Goal: Transaction & Acquisition: Purchase product/service

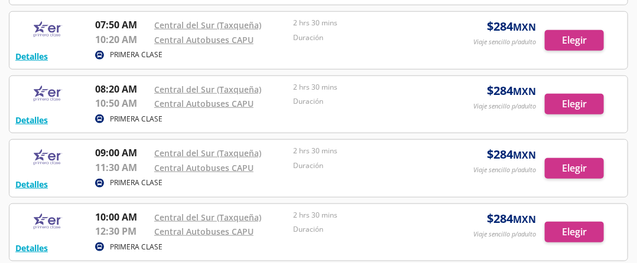
scroll to position [343, 0]
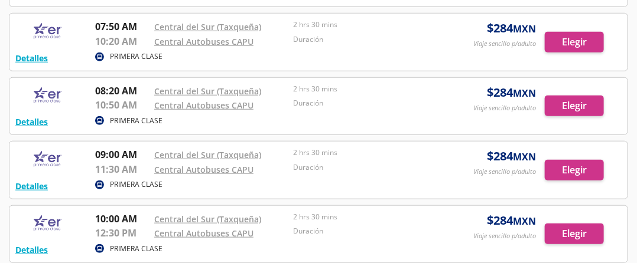
click at [49, 108] on img at bounding box center [47, 96] width 65 height 24
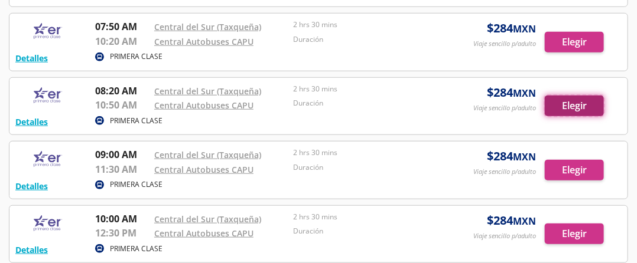
click at [566, 116] on button "Elegir" at bounding box center [574, 106] width 59 height 21
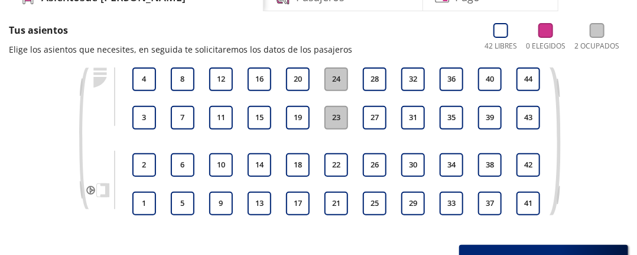
scroll to position [116, 0]
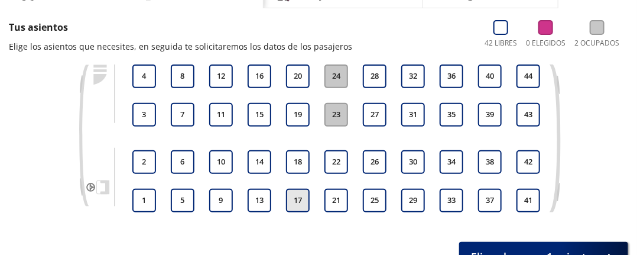
click at [286, 196] on button "17" at bounding box center [298, 200] width 24 height 24
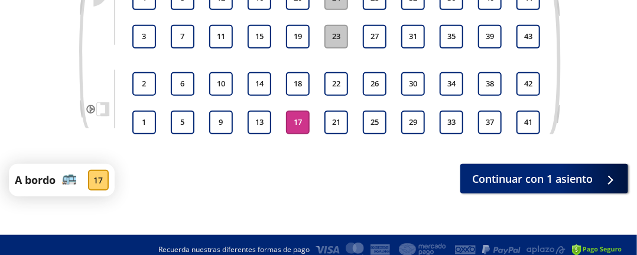
scroll to position [197, 0]
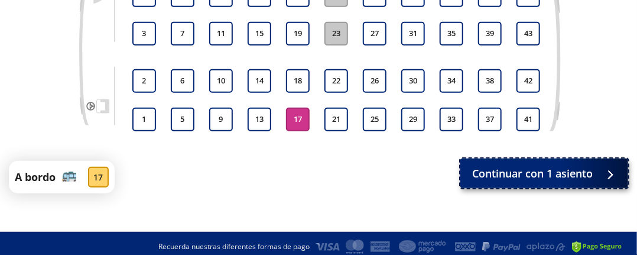
click at [472, 173] on span "Continuar con 1 asiento" at bounding box center [532, 173] width 121 height 16
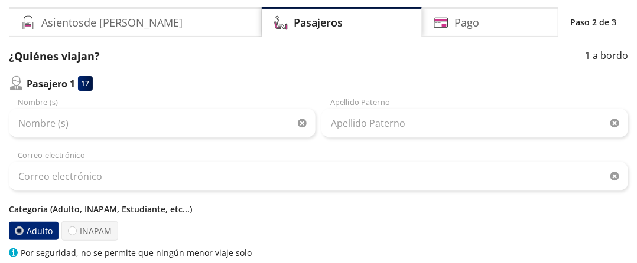
scroll to position [76, 0]
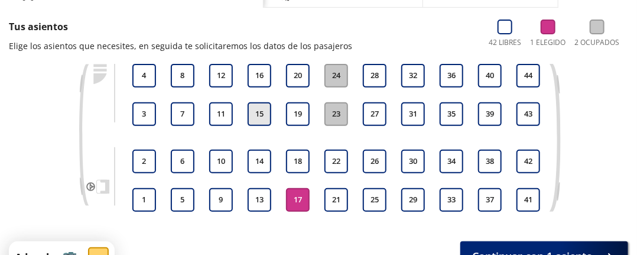
scroll to position [119, 0]
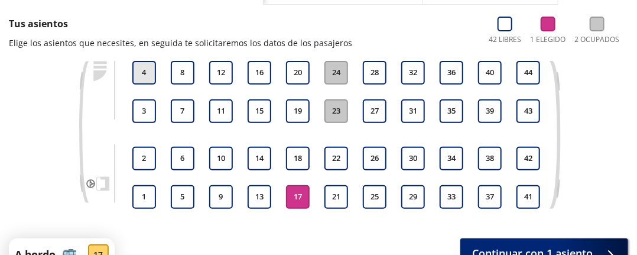
click at [132, 69] on button "4" at bounding box center [144, 73] width 24 height 24
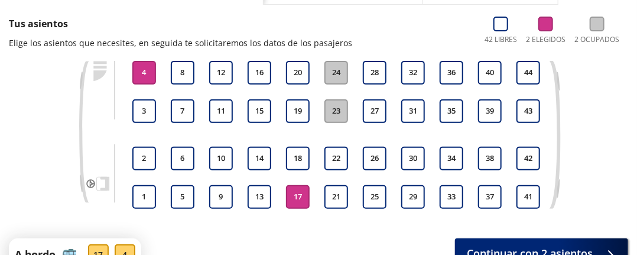
click at [286, 204] on button "17" at bounding box center [298, 197] width 24 height 24
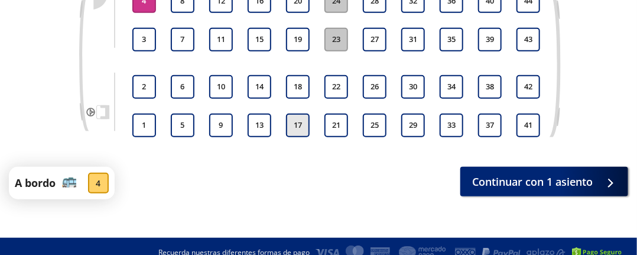
scroll to position [210, 0]
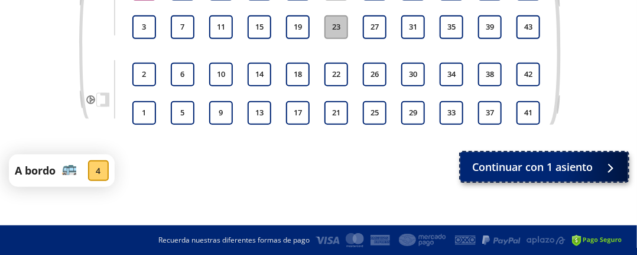
click at [472, 165] on span "Continuar con 1 asiento" at bounding box center [532, 167] width 121 height 16
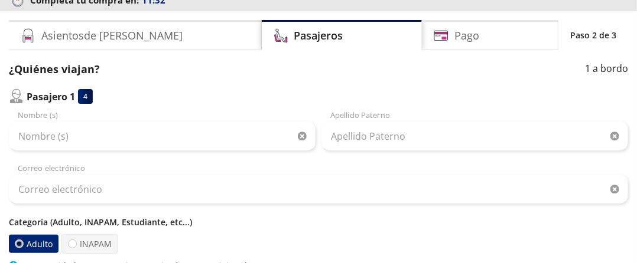
scroll to position [92, 0]
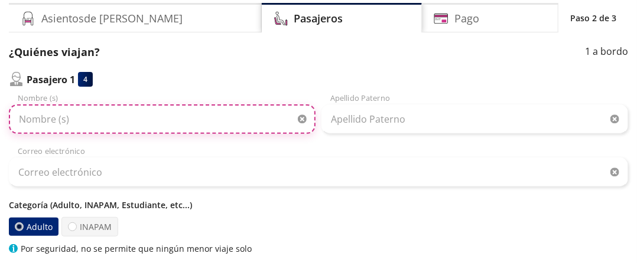
click at [138, 105] on input "Nombre (s)" at bounding box center [162, 120] width 307 height 30
type input "[PERSON_NAME]"
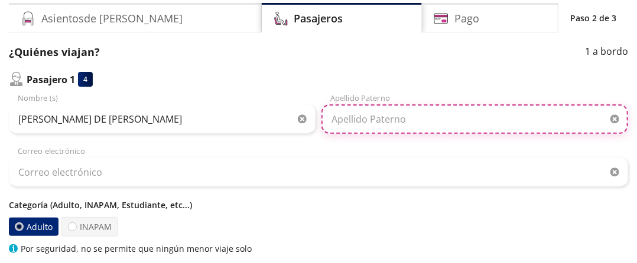
click at [321, 112] on input "Apellido Paterno" at bounding box center [474, 120] width 307 height 30
type input "MUNOZ"
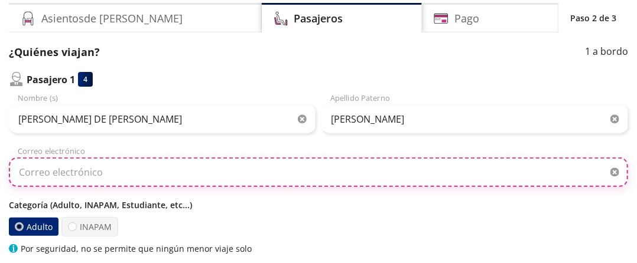
click at [105, 158] on input "Correo electrónico" at bounding box center [318, 173] width 619 height 30
type input "N"
type input "A"
type input "M"
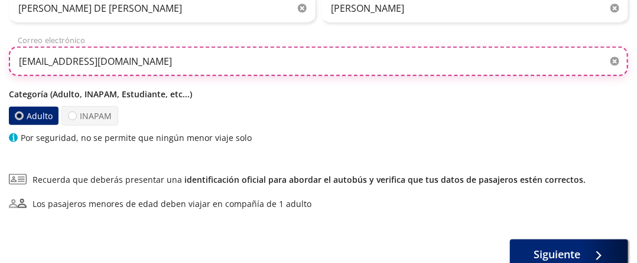
scroll to position [207, 0]
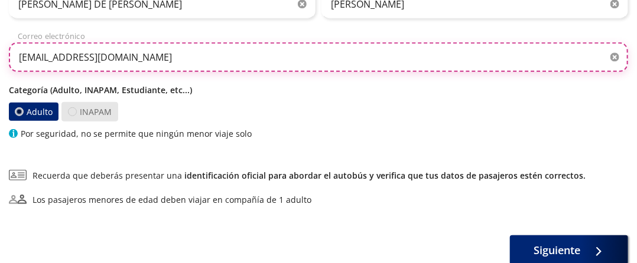
type input "[EMAIL_ADDRESS][DOMAIN_NAME]"
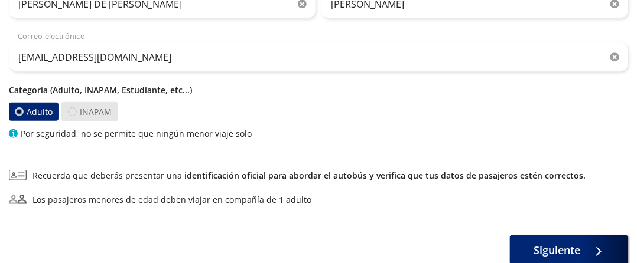
click at [71, 108] on div at bounding box center [72, 112] width 9 height 9
click at [71, 108] on input "INAPAM" at bounding box center [73, 112] width 8 height 8
radio input "true"
radio input "false"
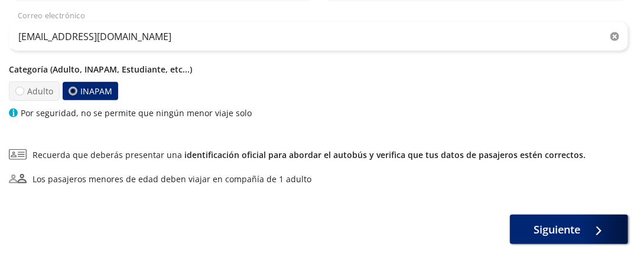
scroll to position [236, 0]
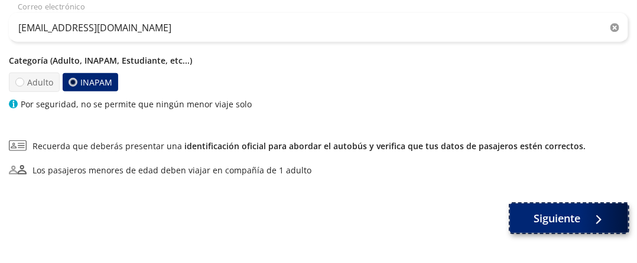
click at [510, 207] on button "Siguiente" at bounding box center [569, 219] width 118 height 30
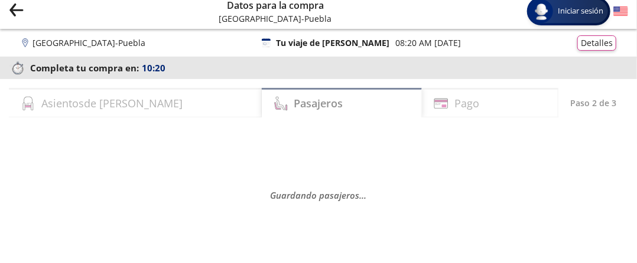
scroll to position [7, 0]
select select "MX"
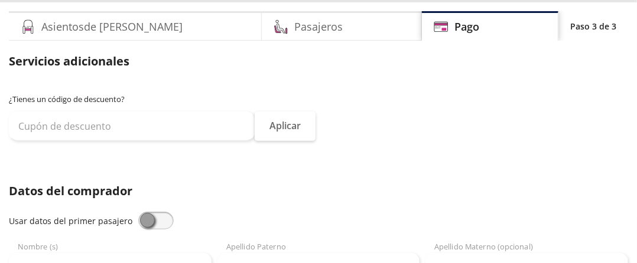
scroll to position [80, 0]
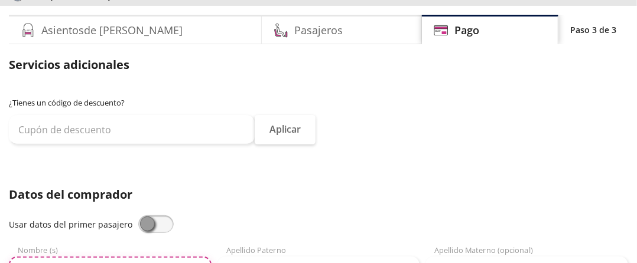
type input "Maria de Lourdes"
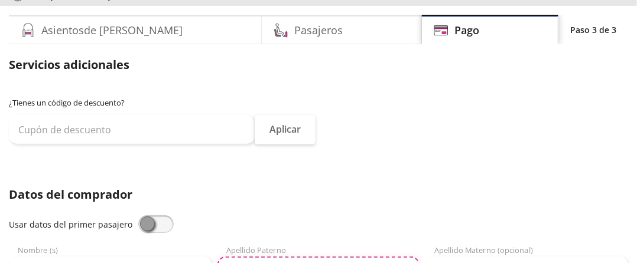
type input "m"
type input "Munoz"
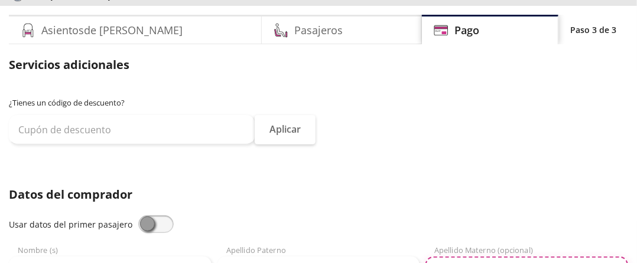
type input "m"
type input "Mendoza"
type input "55 5252 4154"
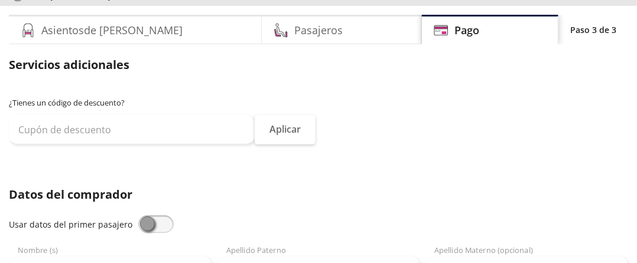
type input "n"
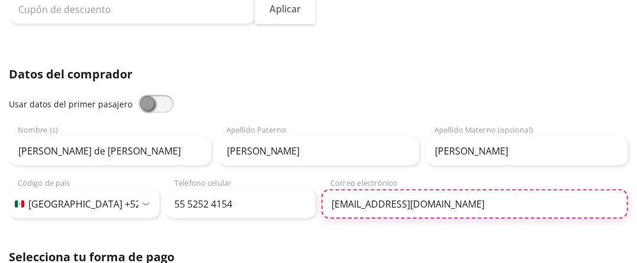
scroll to position [203, 0]
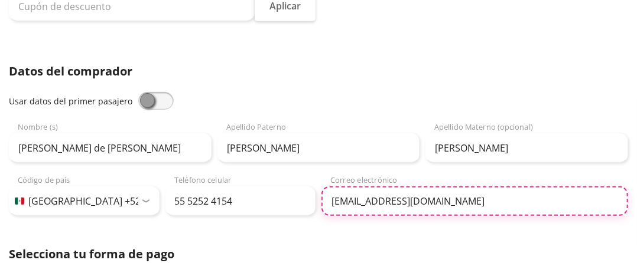
type input "[EMAIL_ADDRESS][DOMAIN_NAME]"
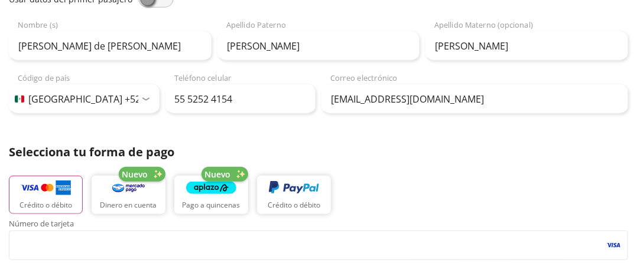
scroll to position [343, 0]
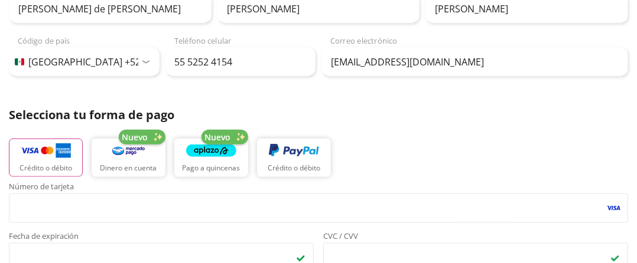
type input "L"
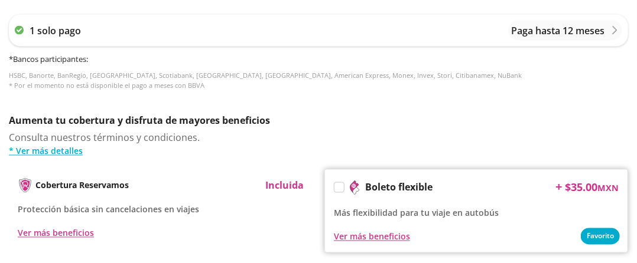
scroll to position [696, 0]
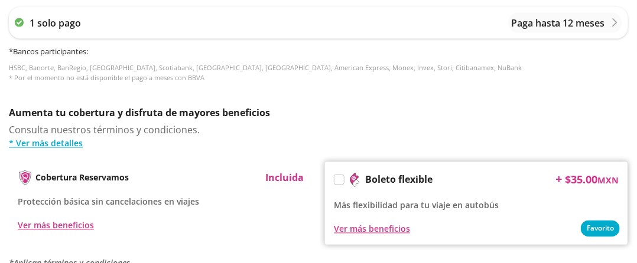
type input "Maria de Lourdes Munoz"
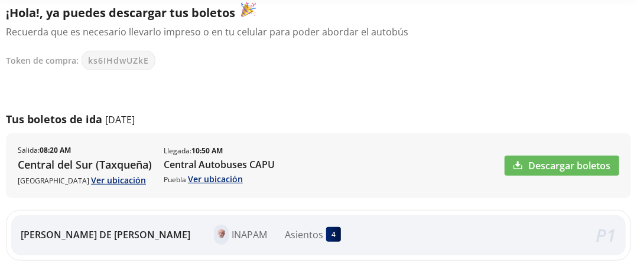
scroll to position [168, 0]
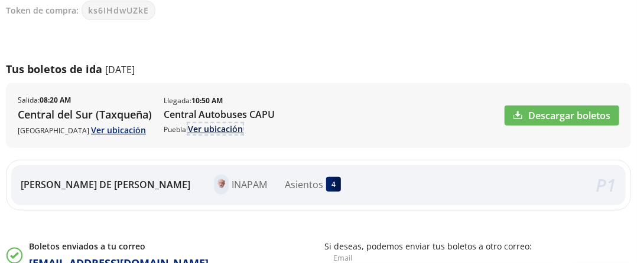
click at [204, 135] on link "Ver ubicación" at bounding box center [215, 128] width 55 height 11
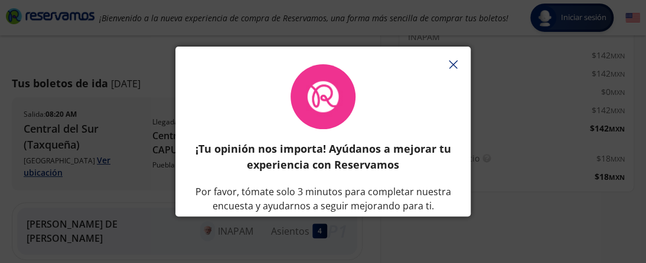
click at [453, 61] on icon "button" at bounding box center [453, 64] width 9 height 9
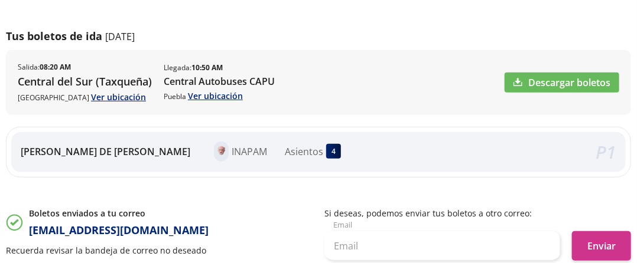
scroll to position [192, 0]
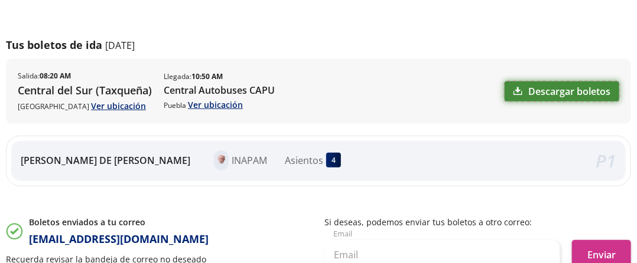
click at [505, 102] on link "Descargar boletos" at bounding box center [562, 92] width 115 height 20
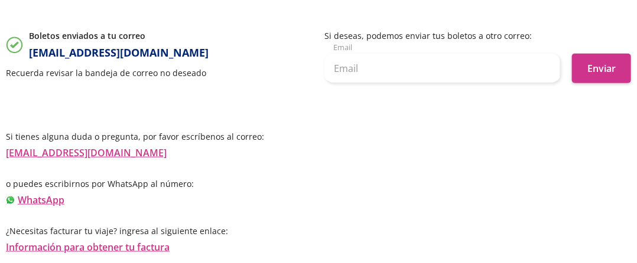
scroll to position [378, 0]
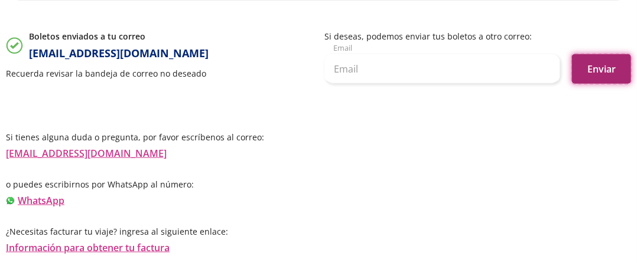
click at [572, 84] on button "Enviar" at bounding box center [601, 69] width 59 height 30
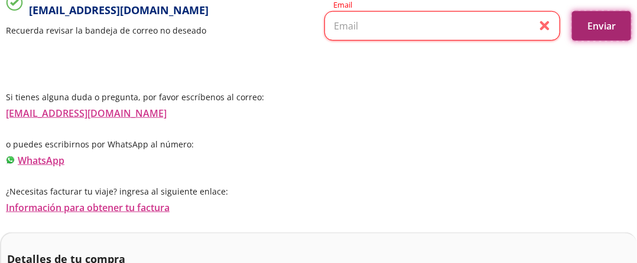
scroll to position [426, 0]
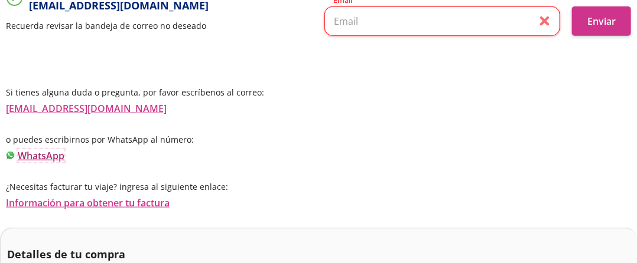
click at [46, 162] on link "WhatsApp" at bounding box center [41, 155] width 47 height 13
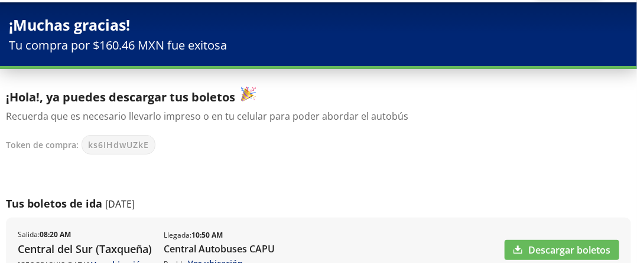
scroll to position [32, 0]
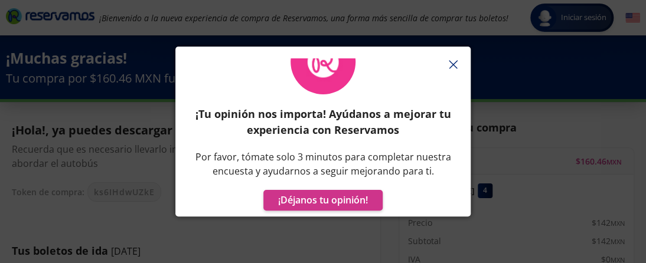
scroll to position [47, 0]
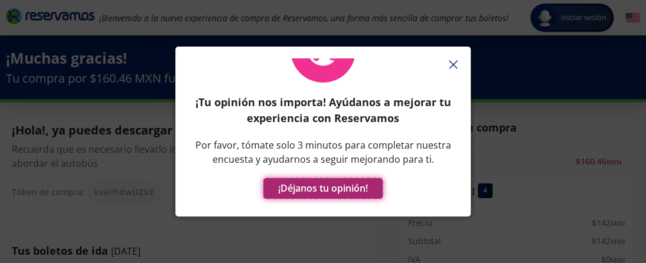
click at [347, 191] on button "¡Déjanos tu opinión!" at bounding box center [322, 188] width 119 height 21
